Goal: Transaction & Acquisition: Book appointment/travel/reservation

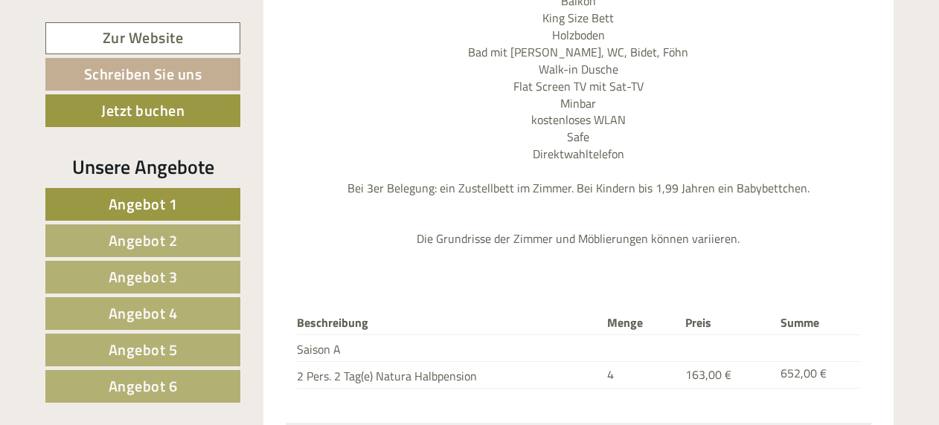
scroll to position [1562, 0]
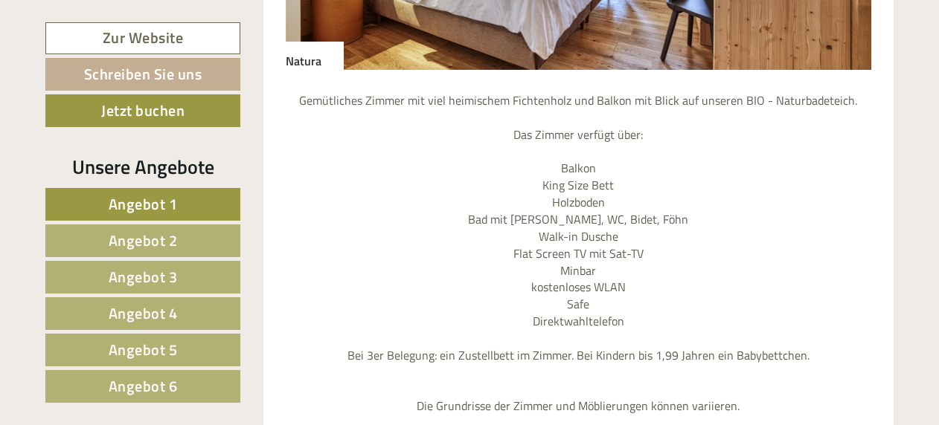
click at [141, 388] on span "Angebot 6" at bounding box center [143, 386] width 69 height 23
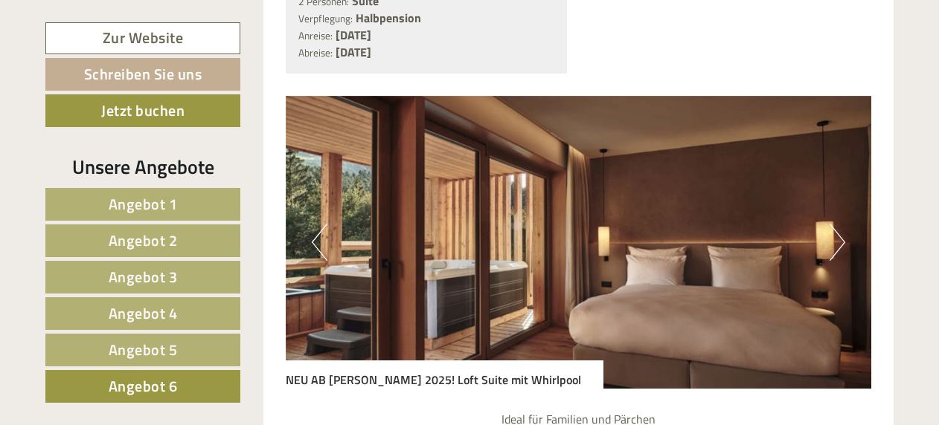
scroll to position [1298, 0]
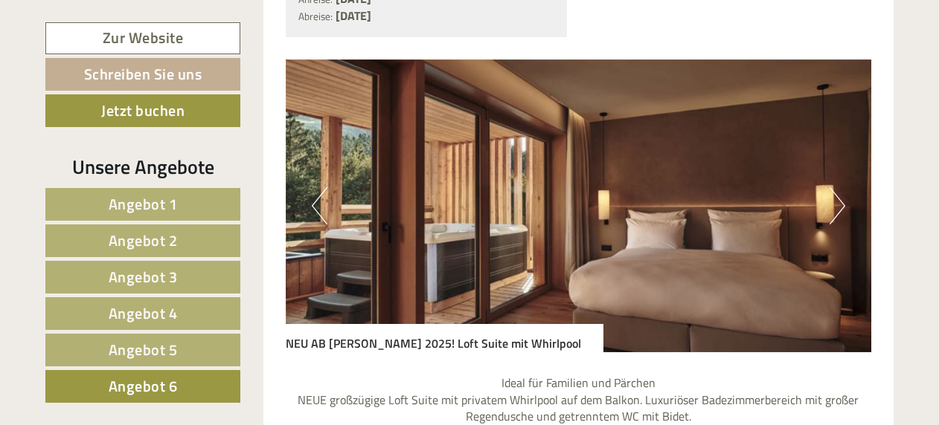
click at [840, 187] on button "Next" at bounding box center [837, 205] width 16 height 37
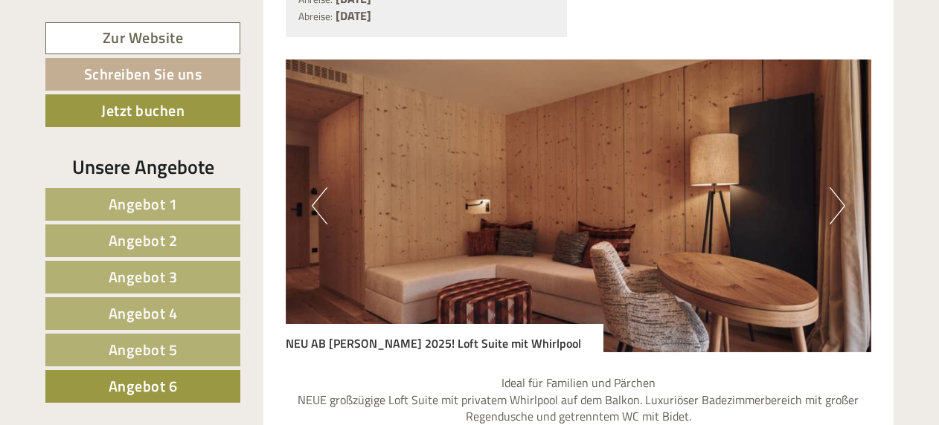
click at [840, 187] on button "Next" at bounding box center [837, 205] width 16 height 37
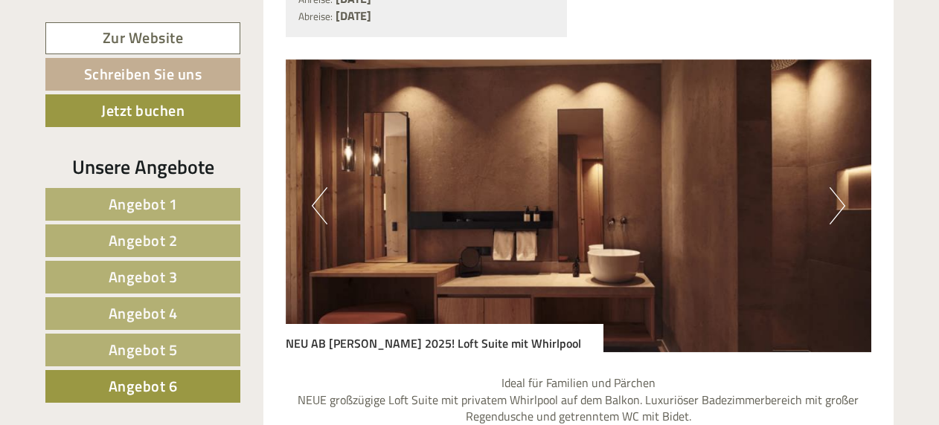
click at [840, 187] on button "Next" at bounding box center [837, 205] width 16 height 37
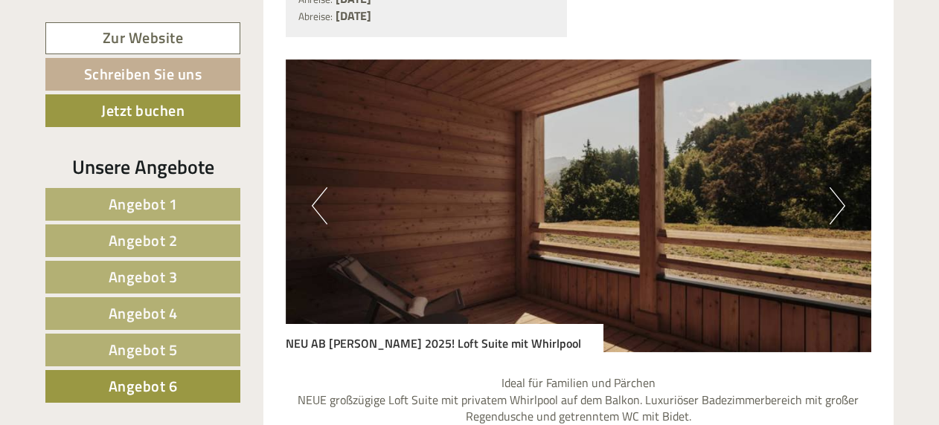
click at [840, 187] on button "Next" at bounding box center [837, 205] width 16 height 37
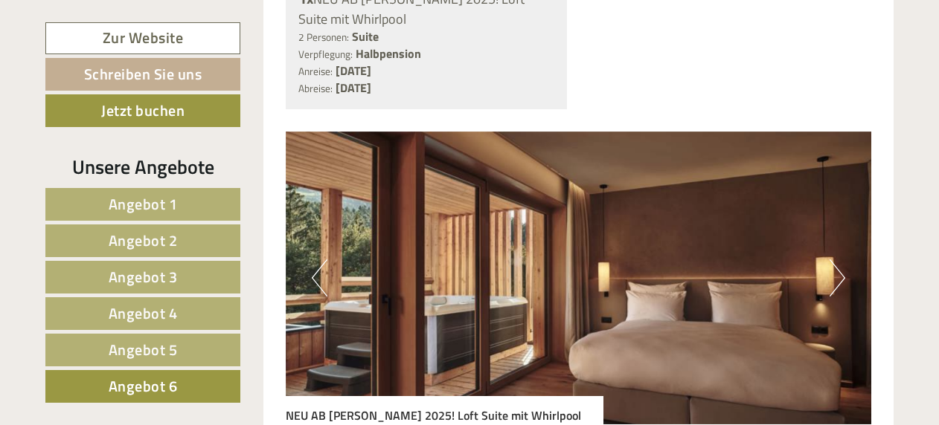
scroll to position [1224, 0]
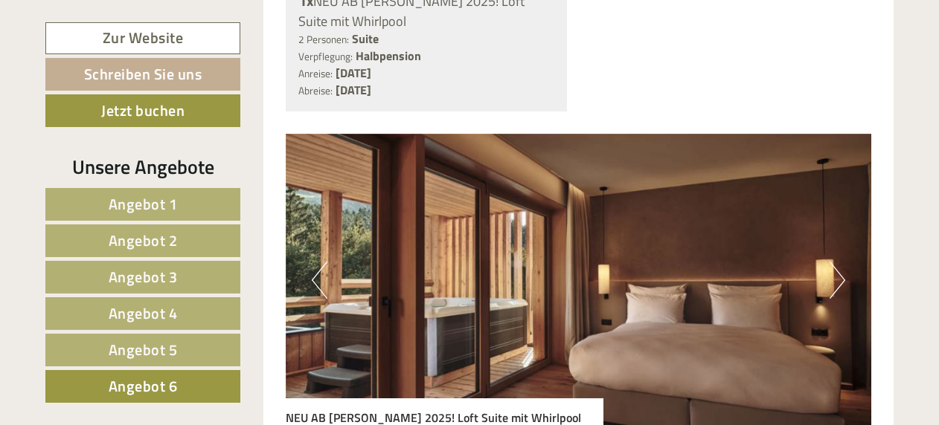
click at [149, 344] on span "Angebot 5" at bounding box center [143, 349] width 69 height 23
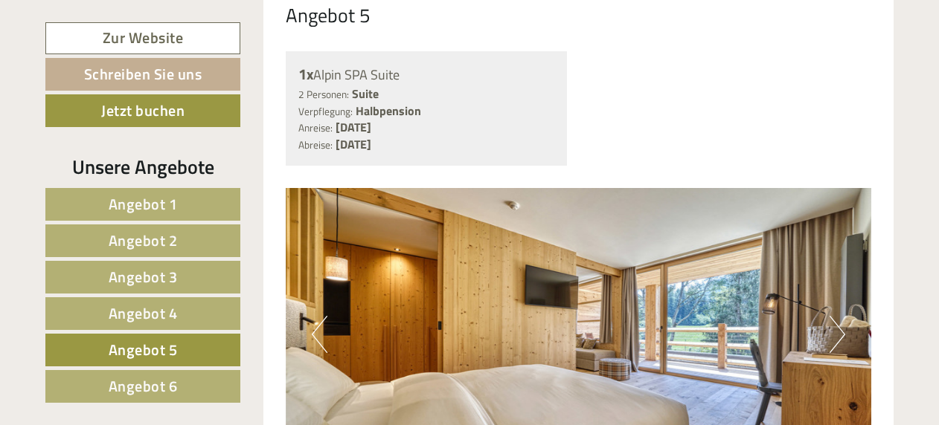
scroll to position [1150, 0]
click at [840, 317] on button "Next" at bounding box center [837, 335] width 16 height 37
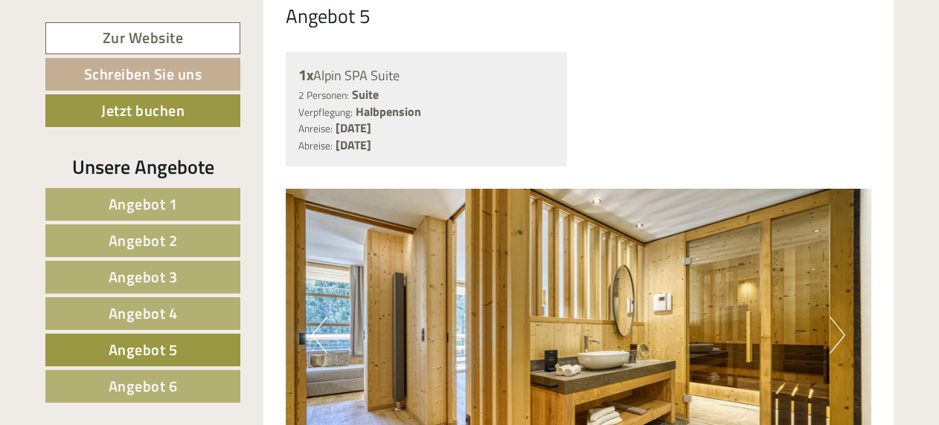
click at [840, 317] on button "Next" at bounding box center [837, 335] width 16 height 37
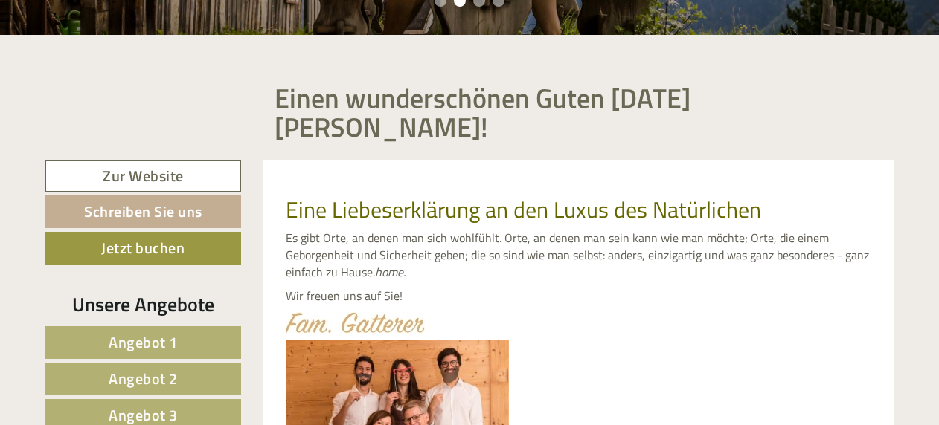
scroll to position [480, 0]
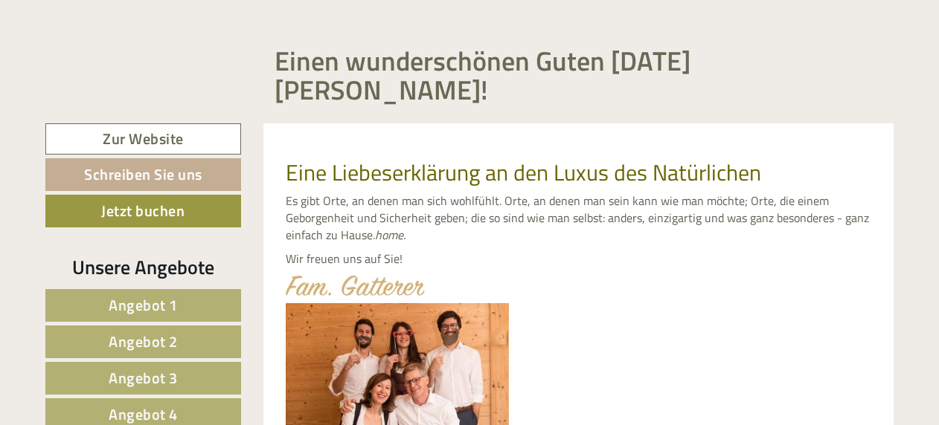
click at [200, 289] on link "Angebot 1" at bounding box center [143, 305] width 196 height 33
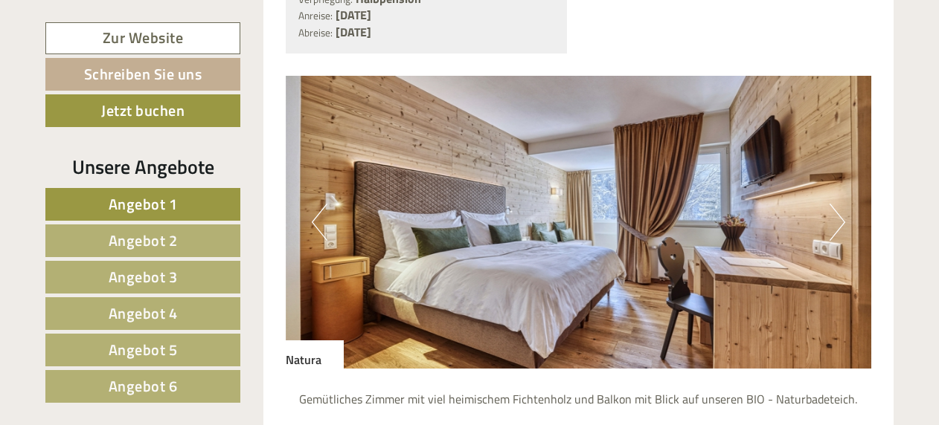
scroll to position [1264, 0]
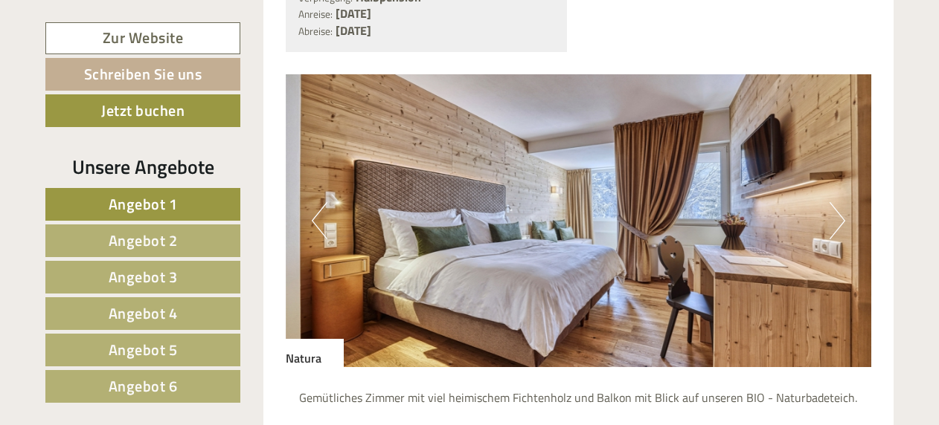
click at [165, 242] on span "Angebot 2" at bounding box center [143, 240] width 69 height 23
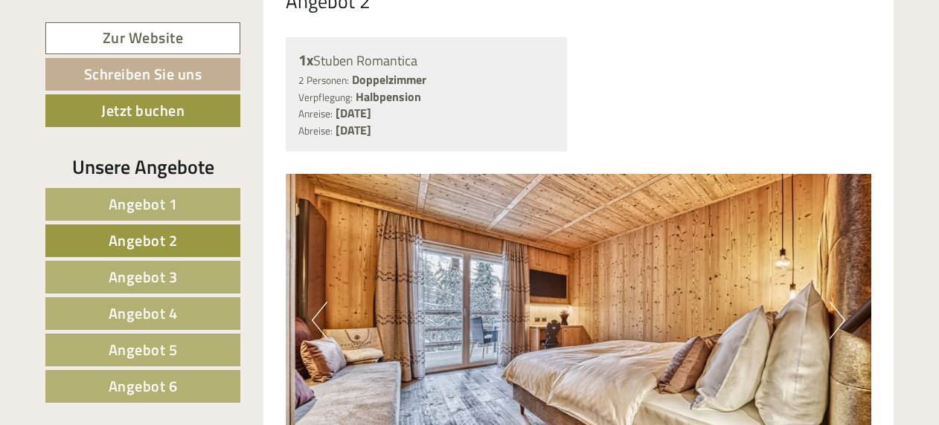
scroll to position [1150, 0]
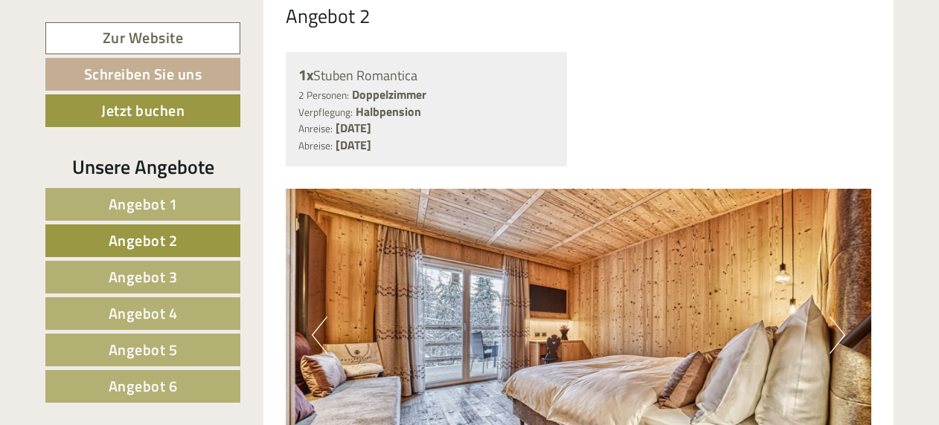
click at [148, 205] on span "Angebot 1" at bounding box center [143, 204] width 69 height 23
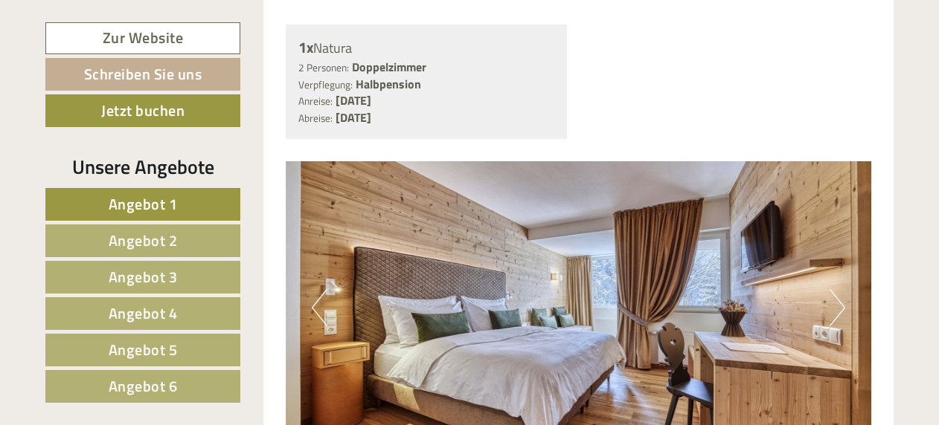
scroll to position [1224, 0]
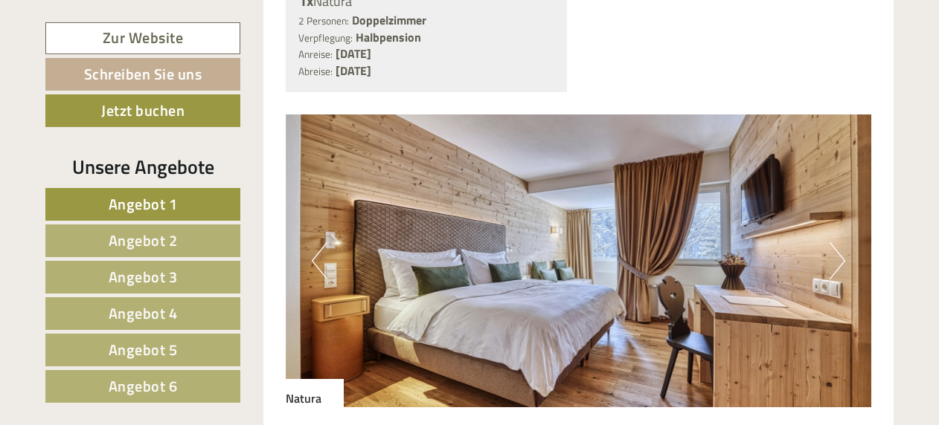
click at [172, 245] on span "Angebot 2" at bounding box center [143, 240] width 69 height 23
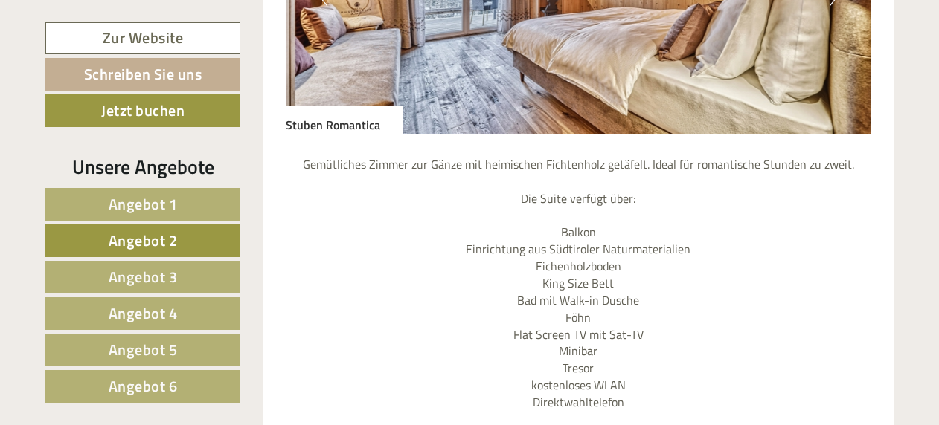
scroll to position [1522, 0]
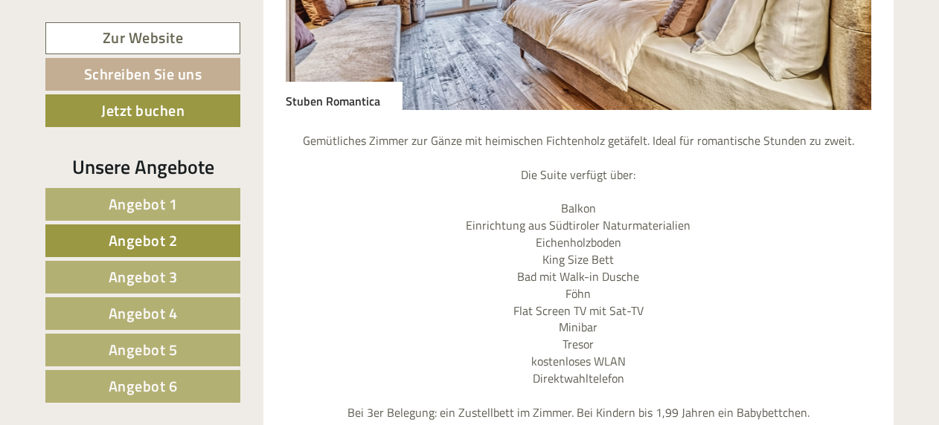
click at [155, 208] on span "Angebot 1" at bounding box center [143, 204] width 69 height 23
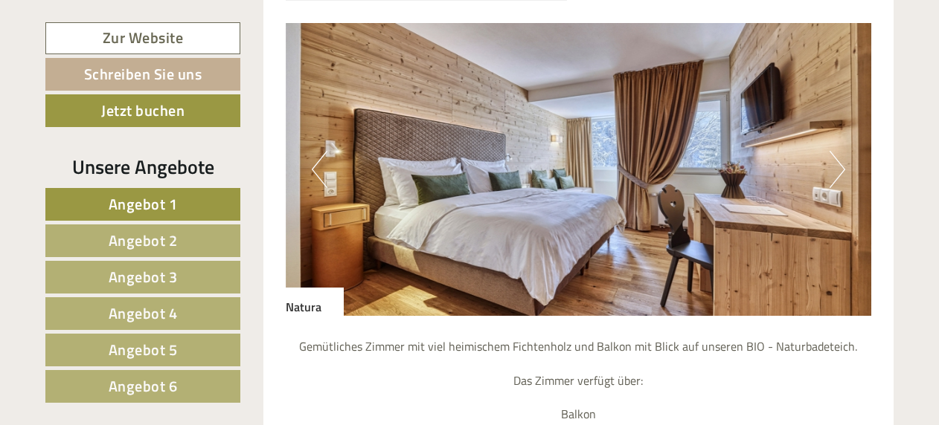
scroll to position [1150, 0]
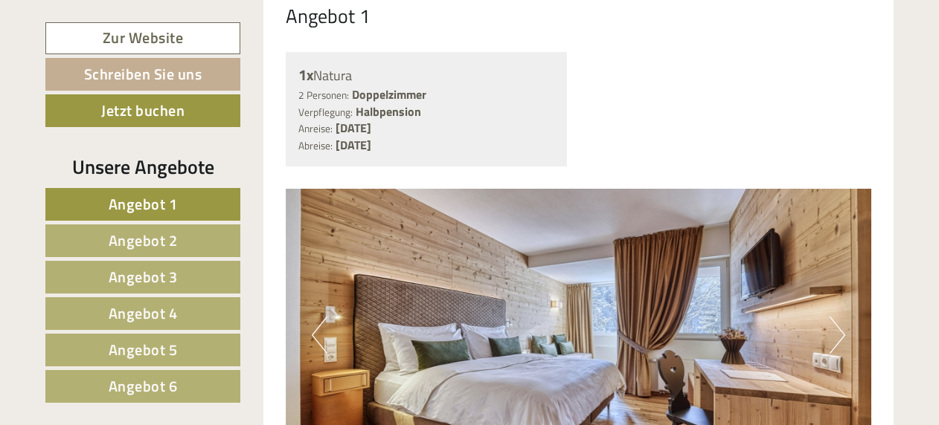
click at [137, 240] on span "Angebot 2" at bounding box center [143, 240] width 69 height 23
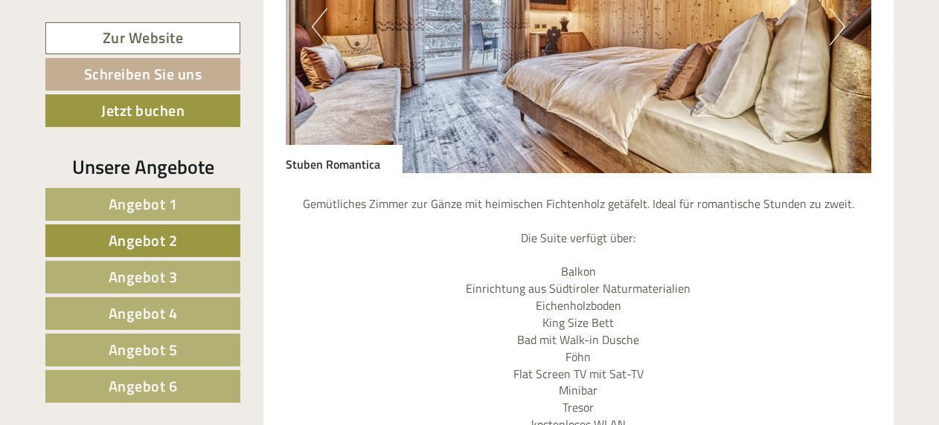
scroll to position [1447, 0]
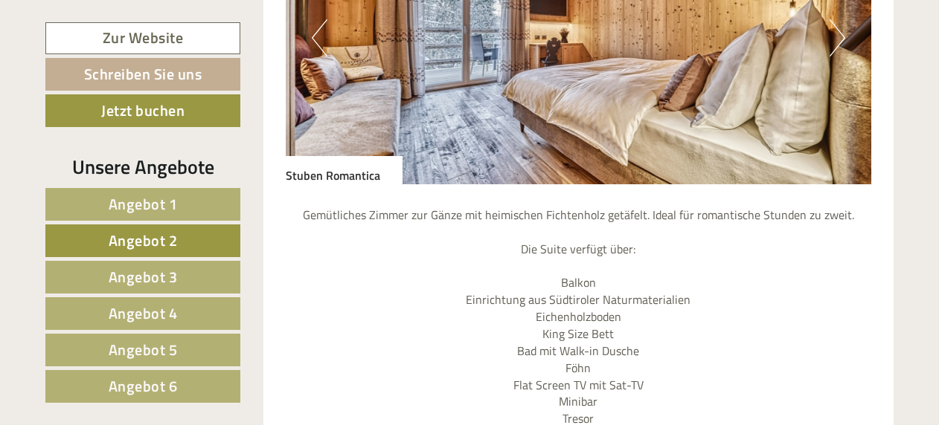
click at [106, 207] on link "Angebot 1" at bounding box center [142, 204] width 195 height 33
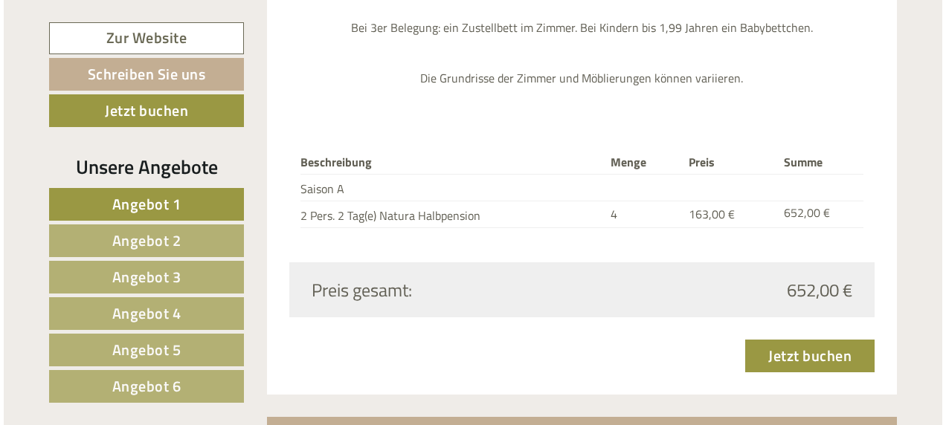
scroll to position [1893, 0]
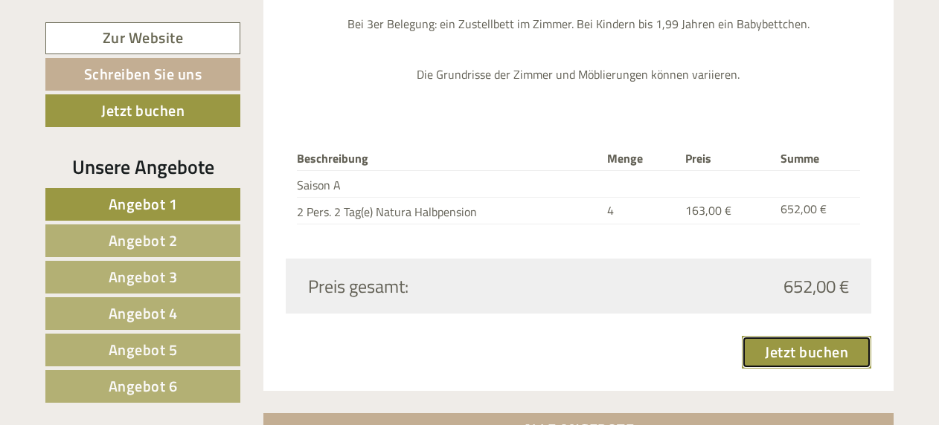
click at [811, 336] on link "Jetzt buchen" at bounding box center [805, 352] width 129 height 33
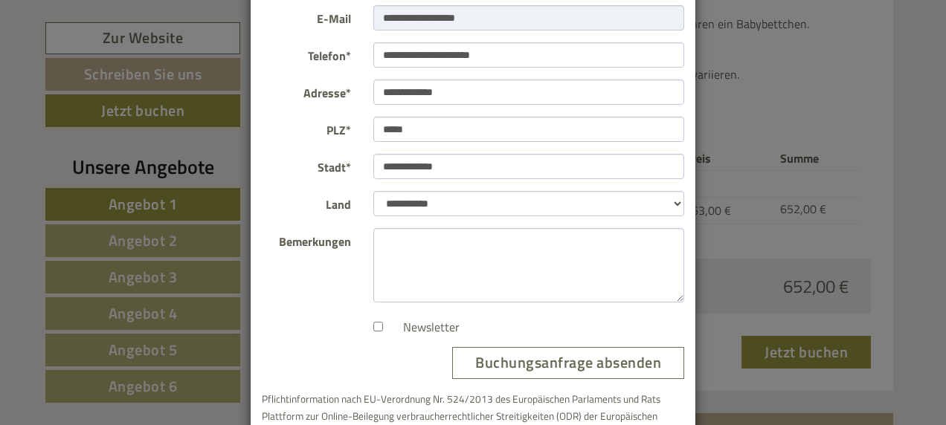
scroll to position [255, 0]
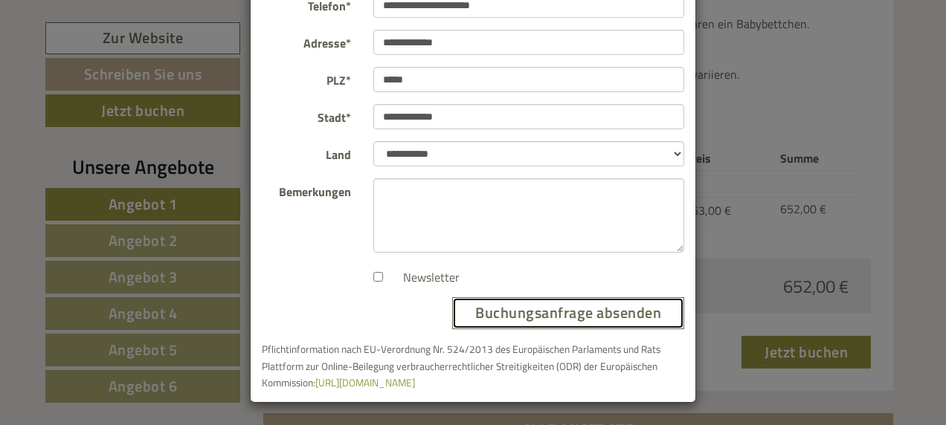
click at [570, 308] on button "Buchungsanfrage absenden" at bounding box center [568, 313] width 232 height 32
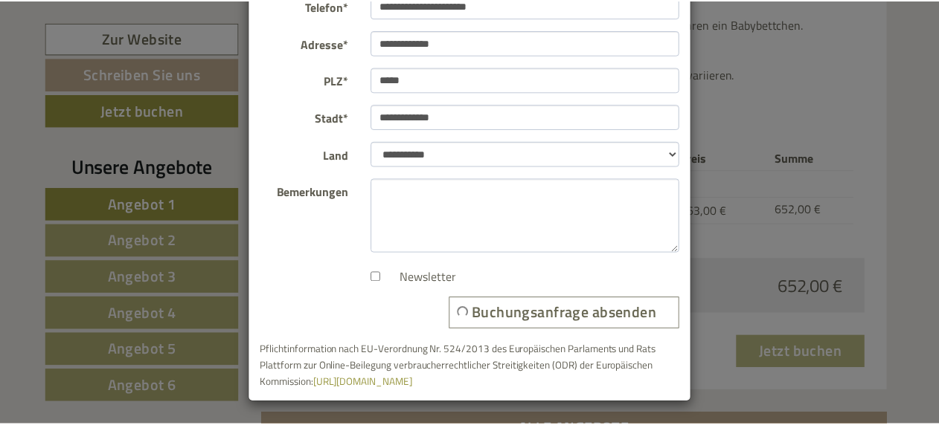
scroll to position [0, 0]
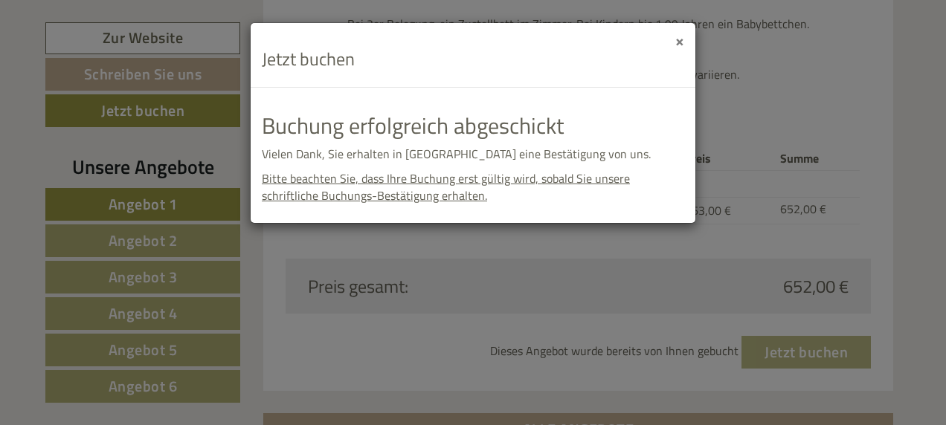
click at [680, 41] on button "×" at bounding box center [679, 41] width 9 height 16
